Goal: Information Seeking & Learning: Learn about a topic

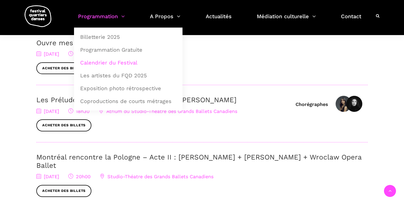
click at [108, 67] on link "Calendrier du Festival" at bounding box center [128, 62] width 103 height 12
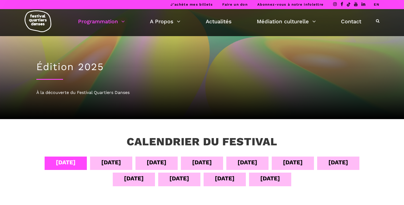
click at [195, 163] on div "[DATE]" at bounding box center [202, 162] width 20 height 9
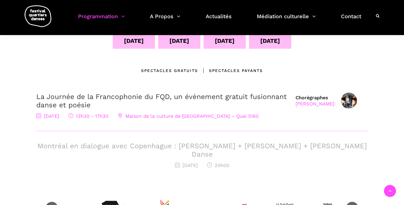
scroll to position [133, 0]
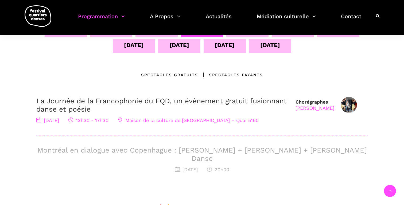
click at [222, 75] on div "Spectacles Payants" at bounding box center [230, 75] width 65 height 6
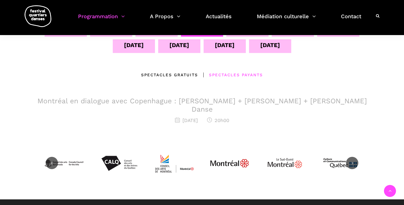
click at [173, 99] on h3 "Montréal en dialogue avec Copenhague : [PERSON_NAME] + [PERSON_NAME] + [PERSON_…" at bounding box center [202, 105] width 332 height 17
click at [172, 101] on h3 "Montréal en dialogue avec Copenhague : [PERSON_NAME] + [PERSON_NAME] + [PERSON_…" at bounding box center [202, 105] width 332 height 17
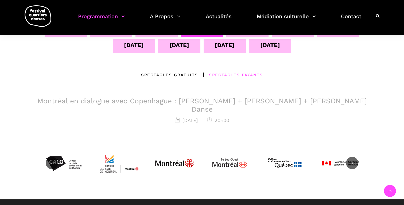
click at [143, 117] on div "7 septembre 2025 20h00" at bounding box center [202, 121] width 332 height 8
click at [120, 100] on h3 "Montréal en dialogue avec Copenhague : [PERSON_NAME] + [PERSON_NAME] + [PERSON_…" at bounding box center [202, 105] width 332 height 17
click at [175, 117] on span "[DATE]" at bounding box center [186, 120] width 23 height 6
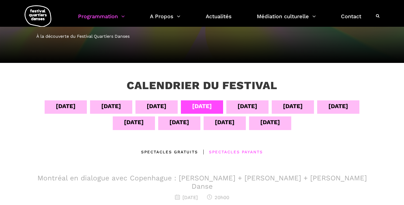
scroll to position [0, 0]
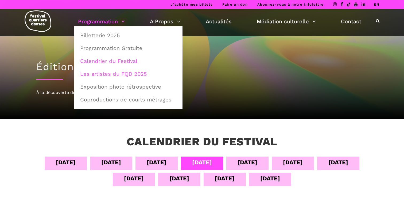
click at [111, 79] on link "Les artistes du FQD 2025" at bounding box center [128, 74] width 103 height 12
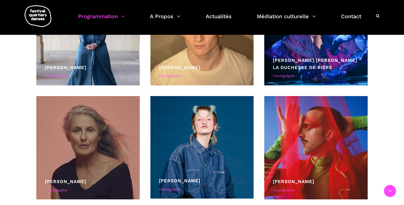
scroll to position [872, 0]
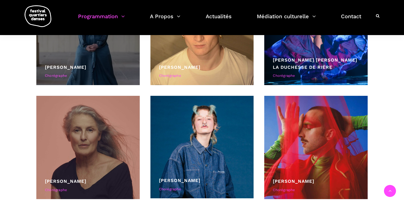
click at [110, 57] on div at bounding box center [87, 33] width 103 height 103
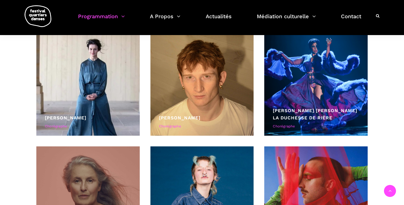
scroll to position [814, 0]
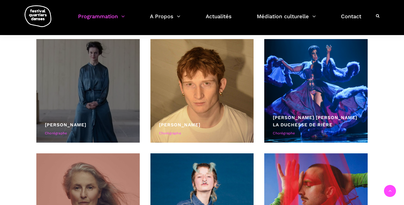
click at [77, 108] on div at bounding box center [87, 90] width 103 height 103
click at [58, 135] on div "Chorégraphe" at bounding box center [88, 134] width 86 height 6
click at [61, 121] on div "[PERSON_NAME]" at bounding box center [88, 124] width 86 height 7
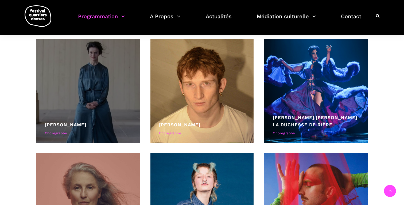
click at [60, 123] on link "[PERSON_NAME]" at bounding box center [65, 124] width 41 height 5
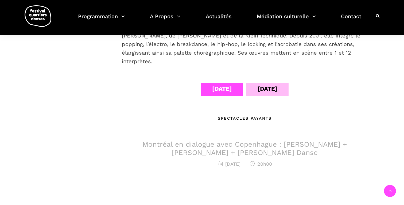
scroll to position [166, 0]
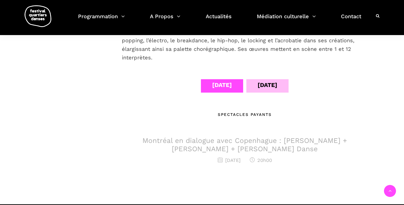
click at [179, 136] on h3 "Montréal en dialogue avec Copenhague : [PERSON_NAME] + [PERSON_NAME] + [PERSON_…" at bounding box center [245, 144] width 246 height 17
click at [267, 80] on div "[DATE]" at bounding box center [268, 84] width 20 height 9
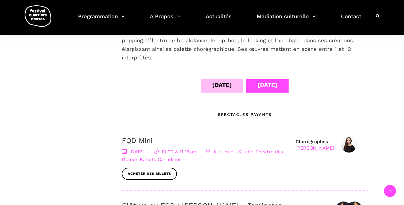
click at [229, 81] on div "[DATE]" at bounding box center [222, 85] width 42 height 13
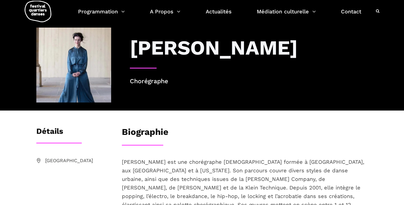
scroll to position [0, 0]
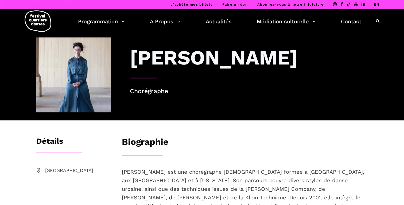
click at [97, 48] on img at bounding box center [73, 74] width 75 height 75
